Goal: Find specific page/section: Find specific page/section

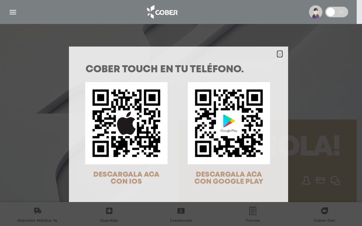
click at [277, 53] on icon "Close" at bounding box center [279, 54] width 5 height 5
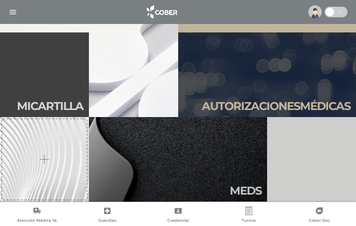
scroll to position [212, 0]
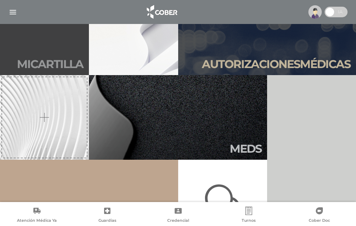
click at [35, 66] on h2 "Mi car tilla" at bounding box center [50, 64] width 66 height 13
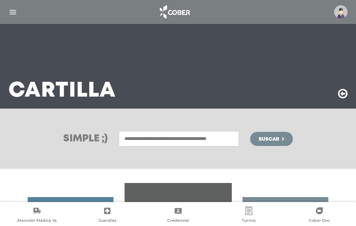
drag, startPoint x: 189, startPoint y: 140, endPoint x: 196, endPoint y: 143, distance: 7.0
click at [189, 140] on input "text" at bounding box center [179, 138] width 120 height 15
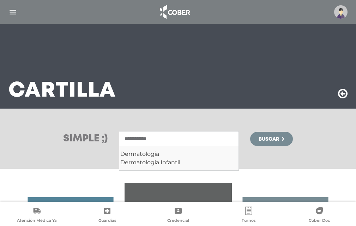
type input "**********"
click at [250, 132] on button "Buscar" at bounding box center [271, 139] width 42 height 14
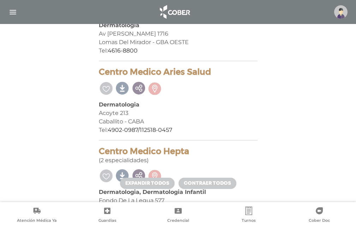
scroll to position [1130, 0]
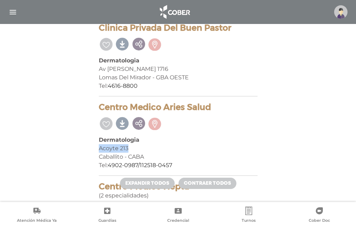
drag, startPoint x: 129, startPoint y: 131, endPoint x: 97, endPoint y: 132, distance: 32.2
copy div "Acoyte 213"
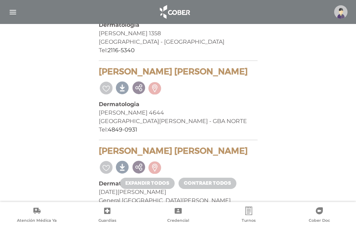
scroll to position [2261, 0]
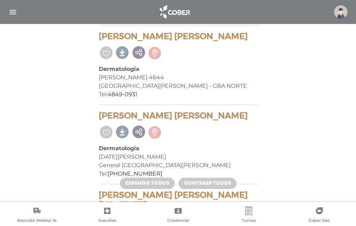
click at [155, 124] on link at bounding box center [155, 131] width 15 height 15
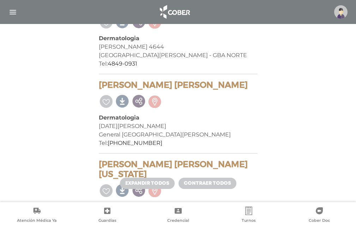
scroll to position [2296, 0]
